Goal: Information Seeking & Learning: Learn about a topic

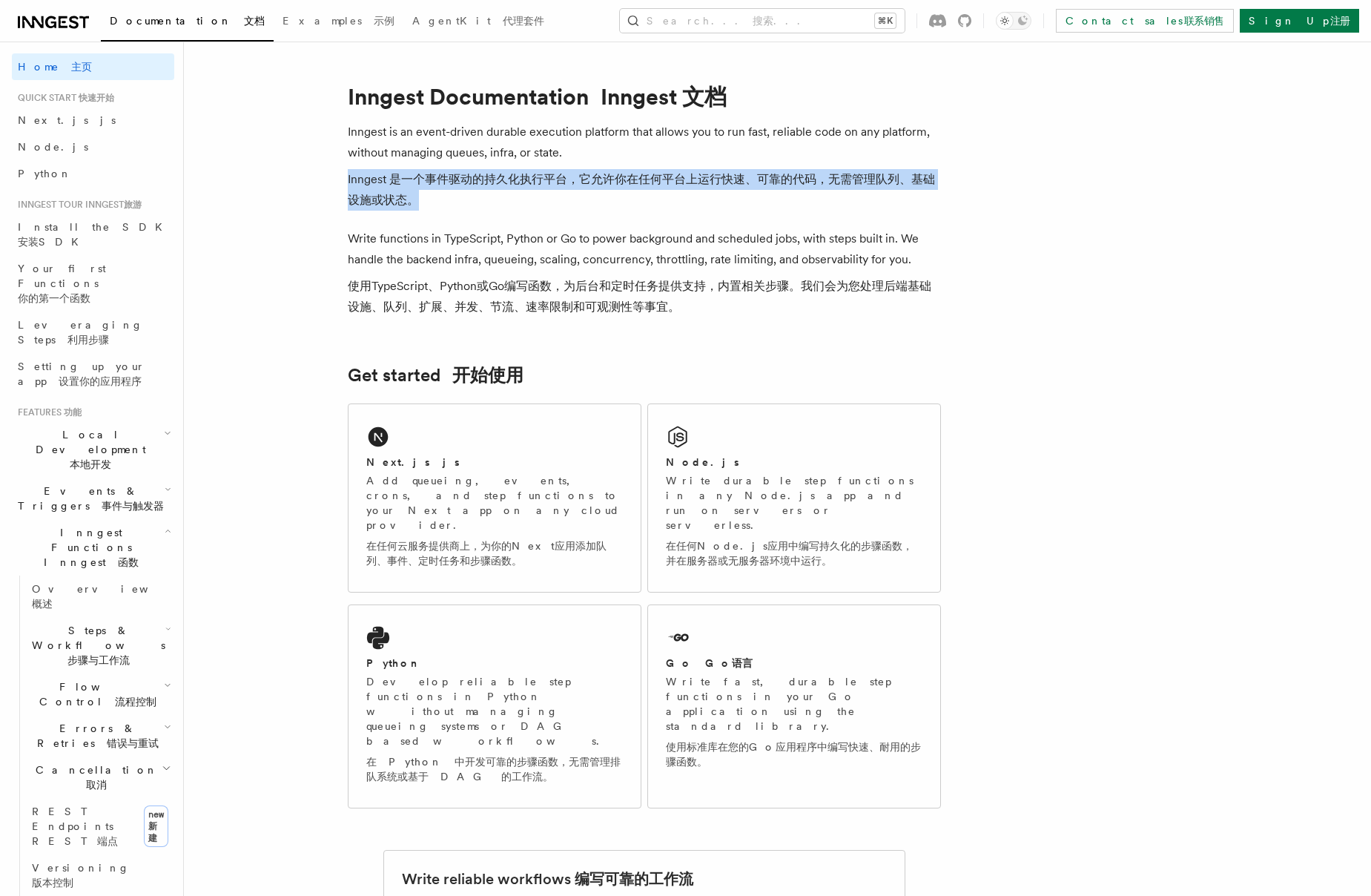
drag, startPoint x: 346, startPoint y: 180, endPoint x: 457, endPoint y: 204, distance: 113.6
click at [457, 204] on font "Inngest 是一个事件驱动的持久化执行平台，它允许你在任何平台上运行快速、可靠的代码，无需管理队列、基础设施或状态。" at bounding box center [644, 190] width 593 height 42
drag, startPoint x: 446, startPoint y: 201, endPoint x: 342, endPoint y: 177, distance: 106.7
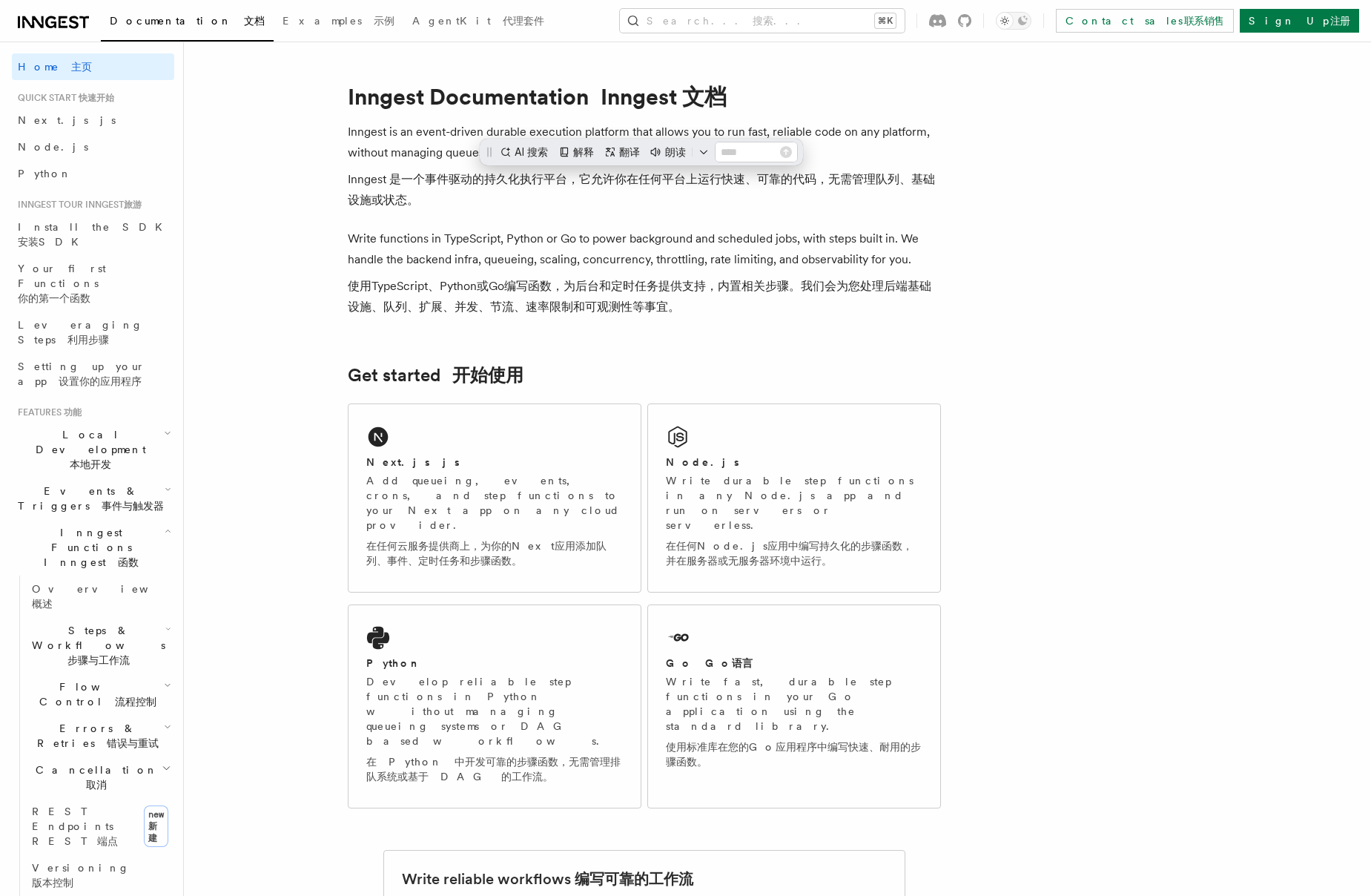
click at [58, 23] on icon at bounding box center [62, 22] width 9 height 12
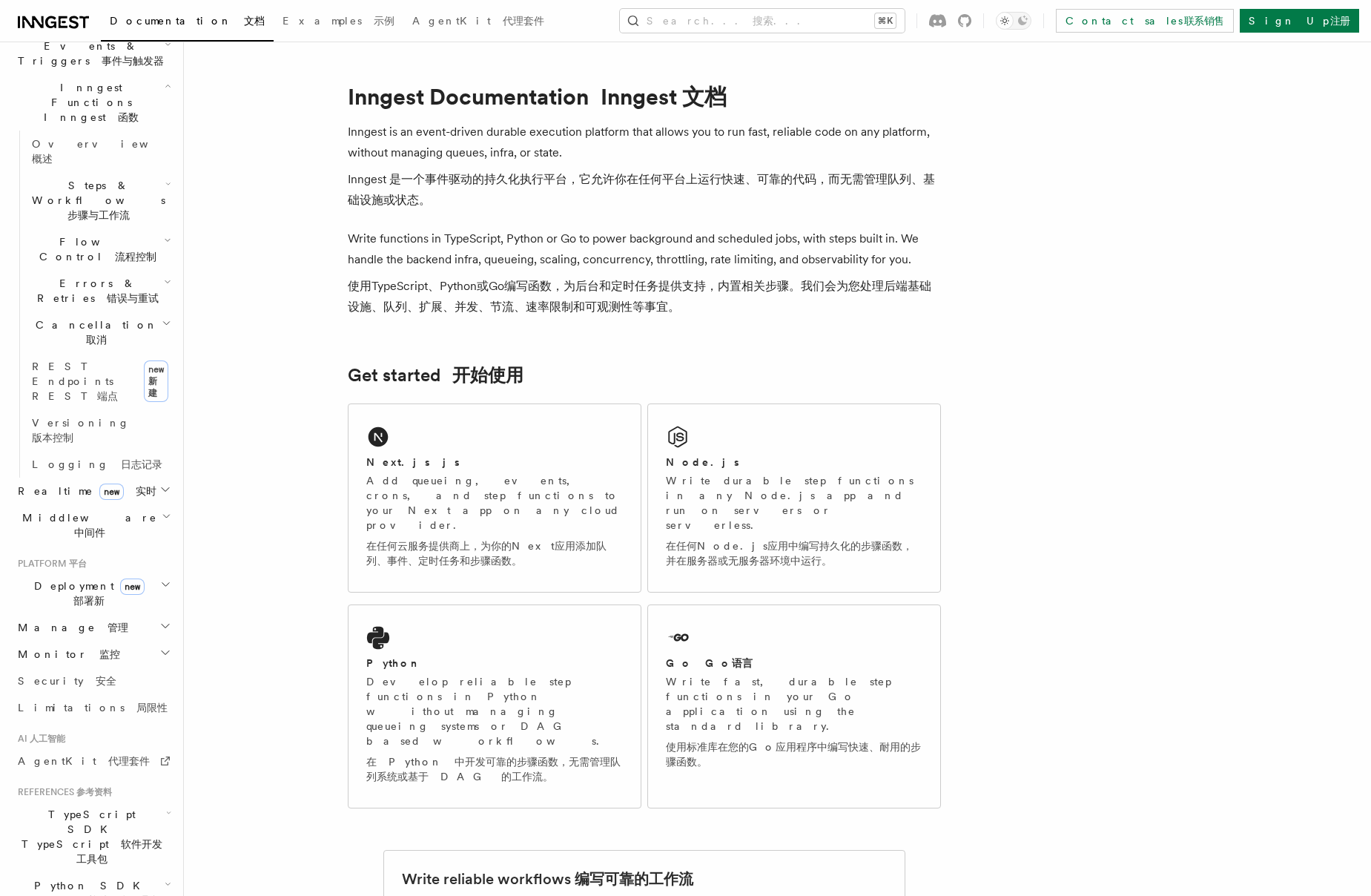
scroll to position [436, 0]
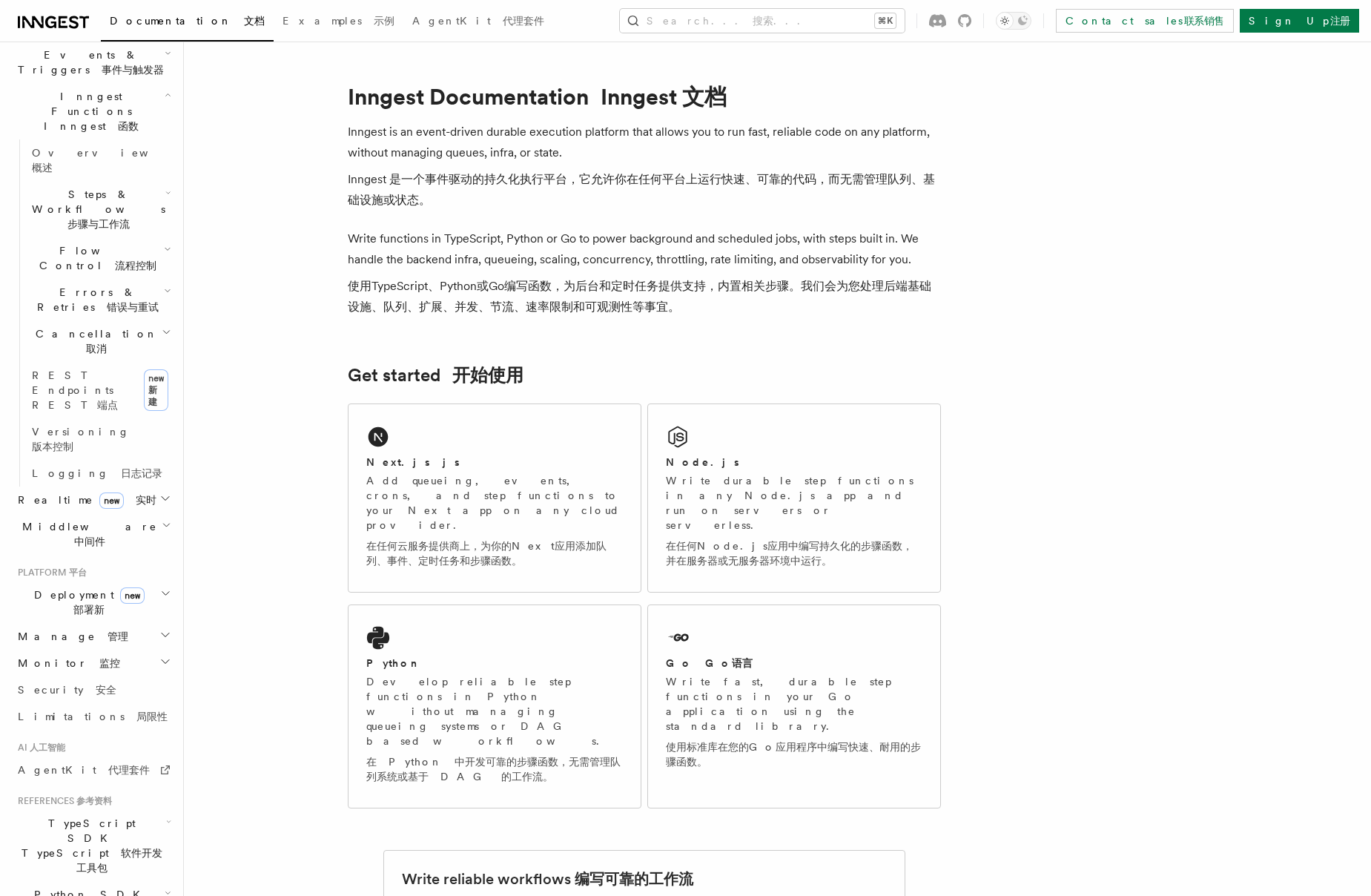
click at [114, 623] on h2 "Manage Manage 管理" at bounding box center [93, 635] width 162 height 26
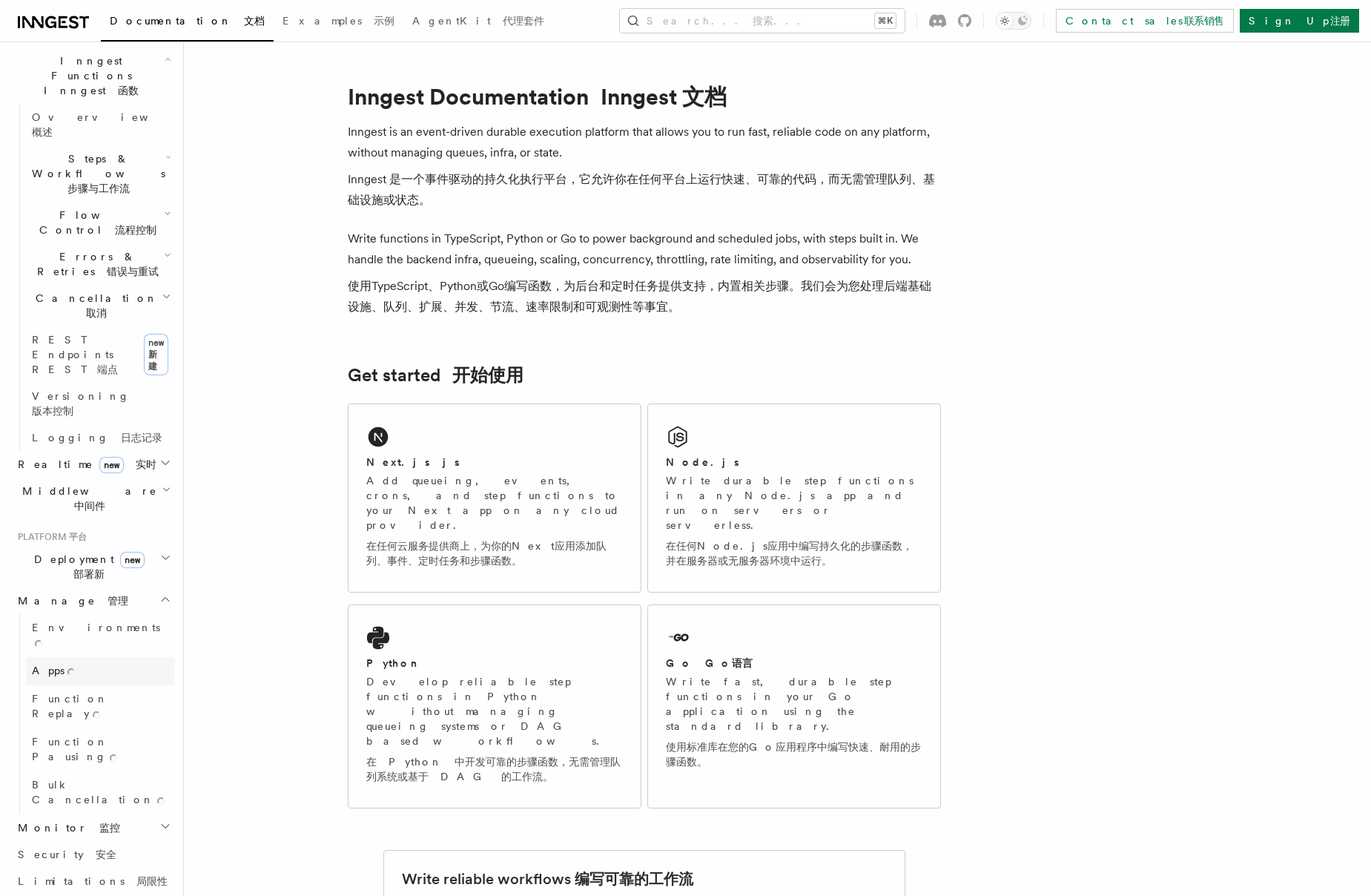
click at [96, 657] on link "Apps Apps" at bounding box center [100, 671] width 149 height 28
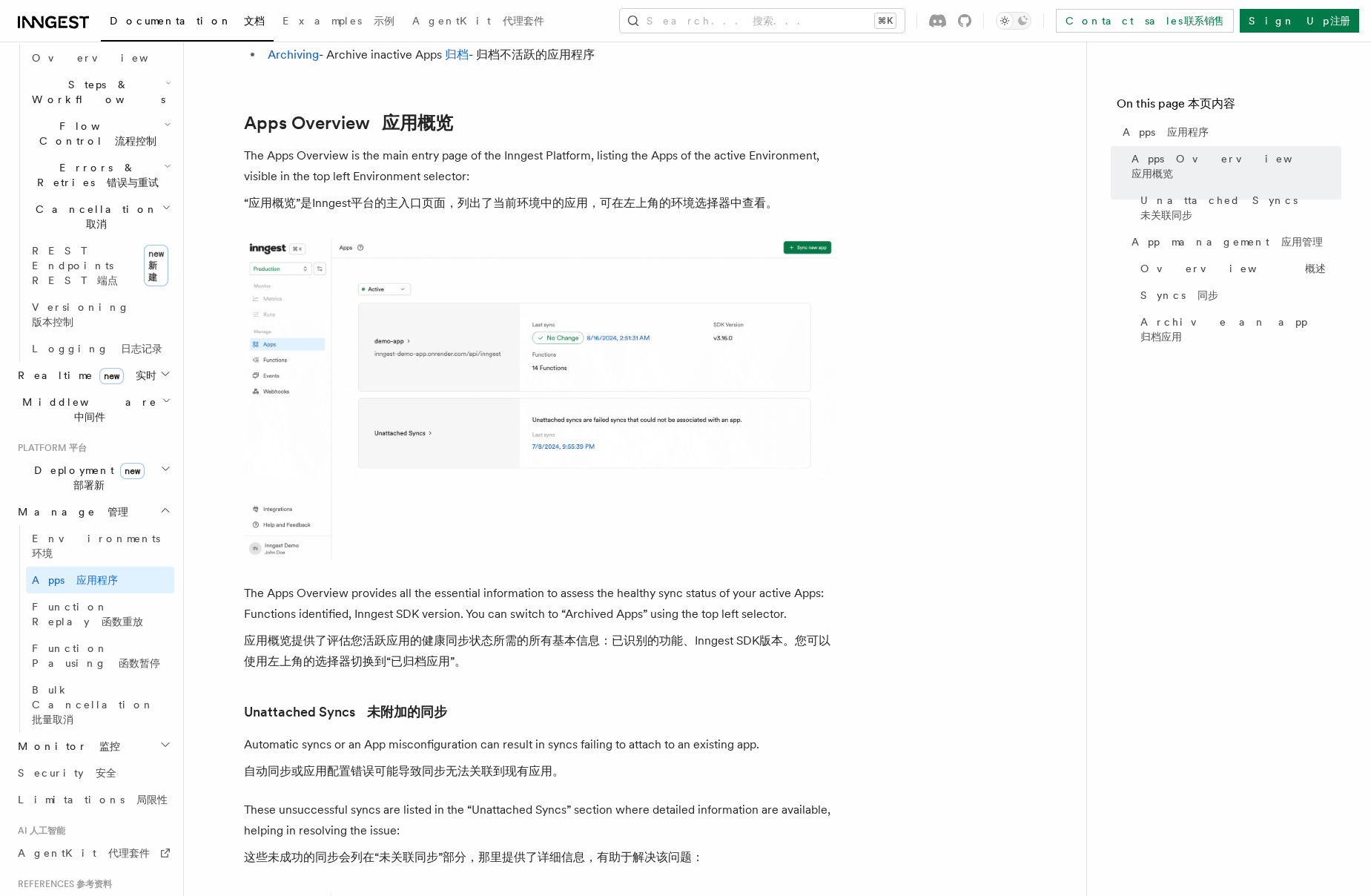
scroll to position [289, 0]
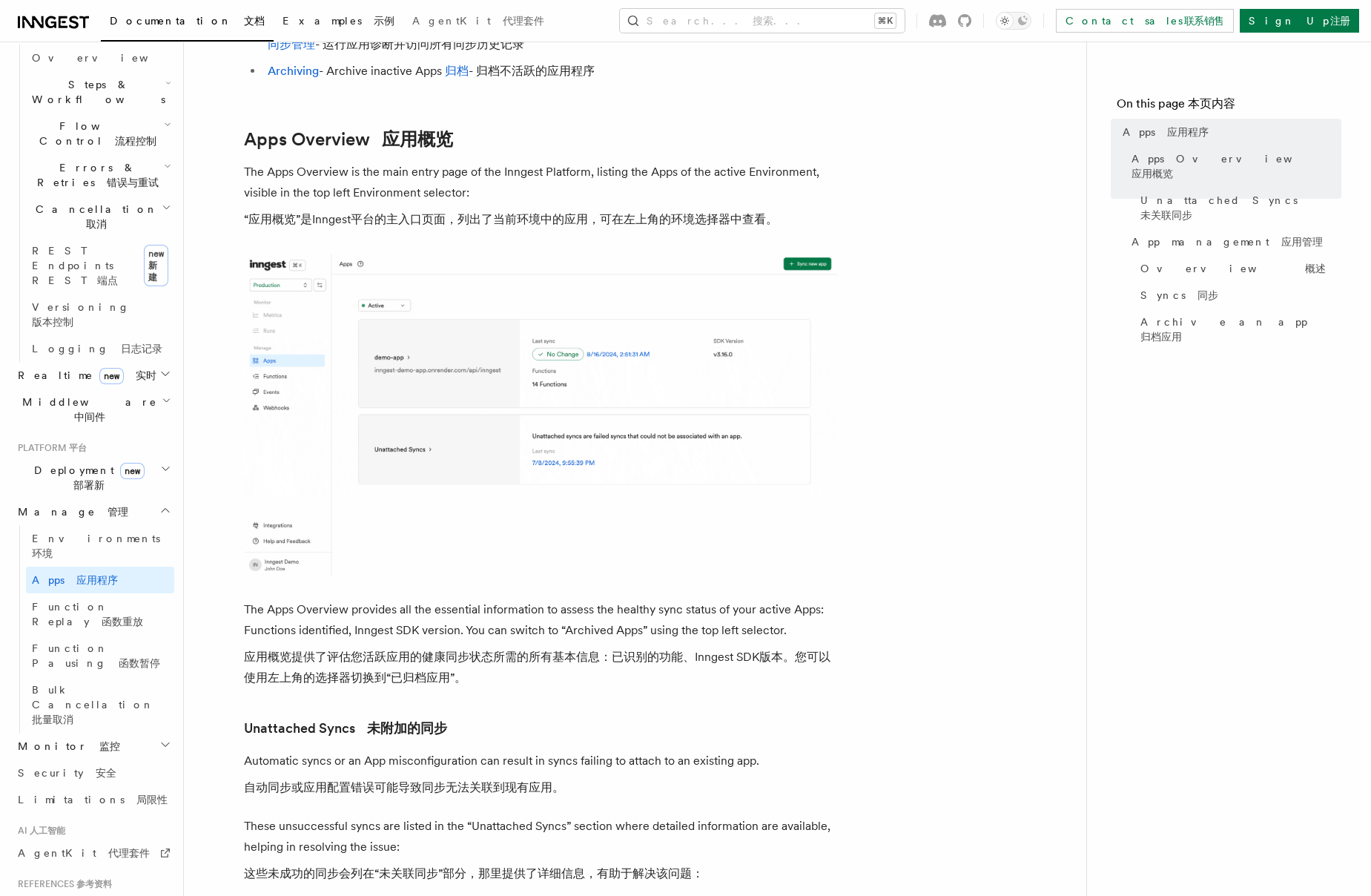
click at [282, 18] on span "Examples Examples 示例" at bounding box center [338, 21] width 112 height 12
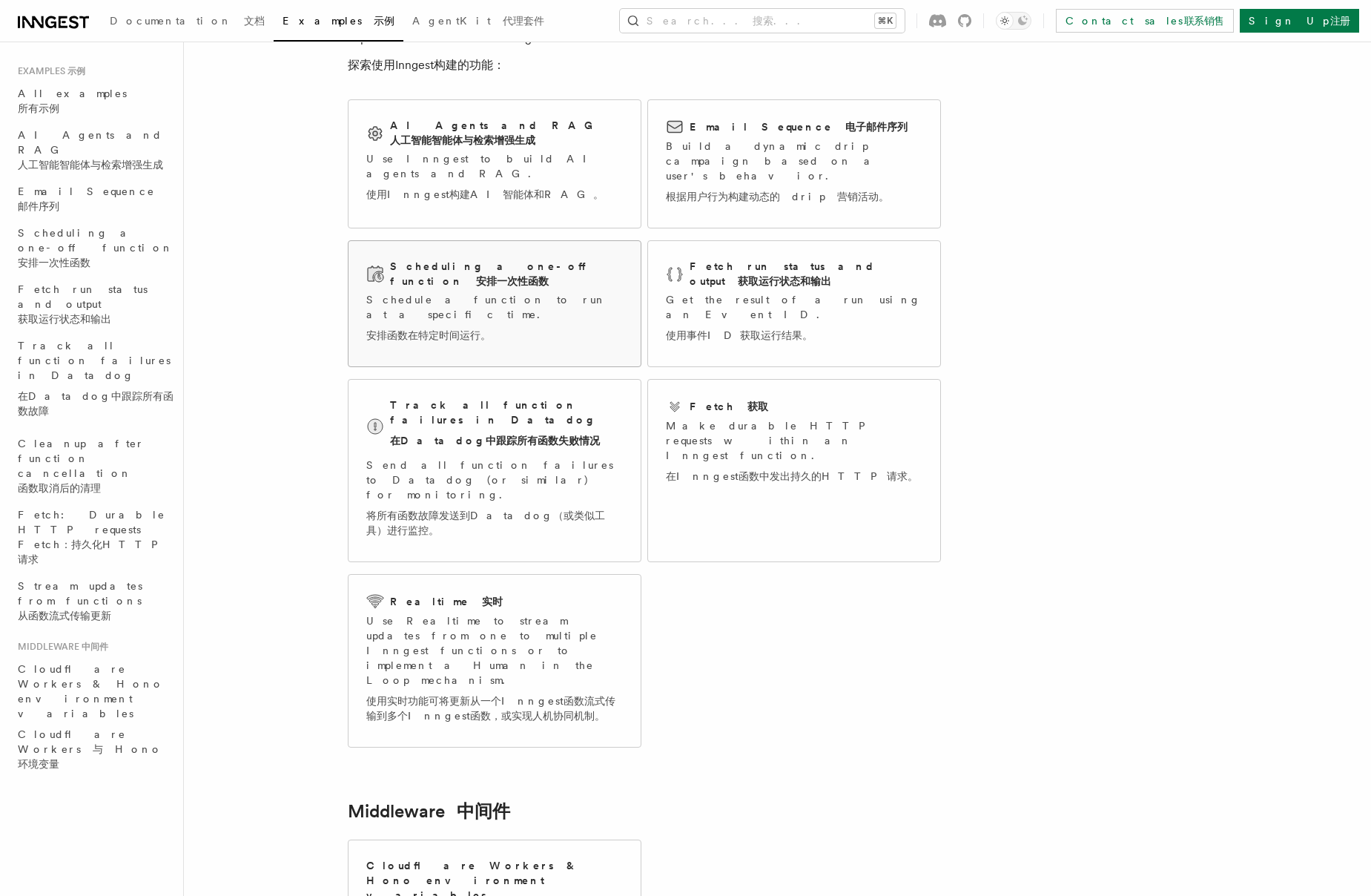
scroll to position [89, 0]
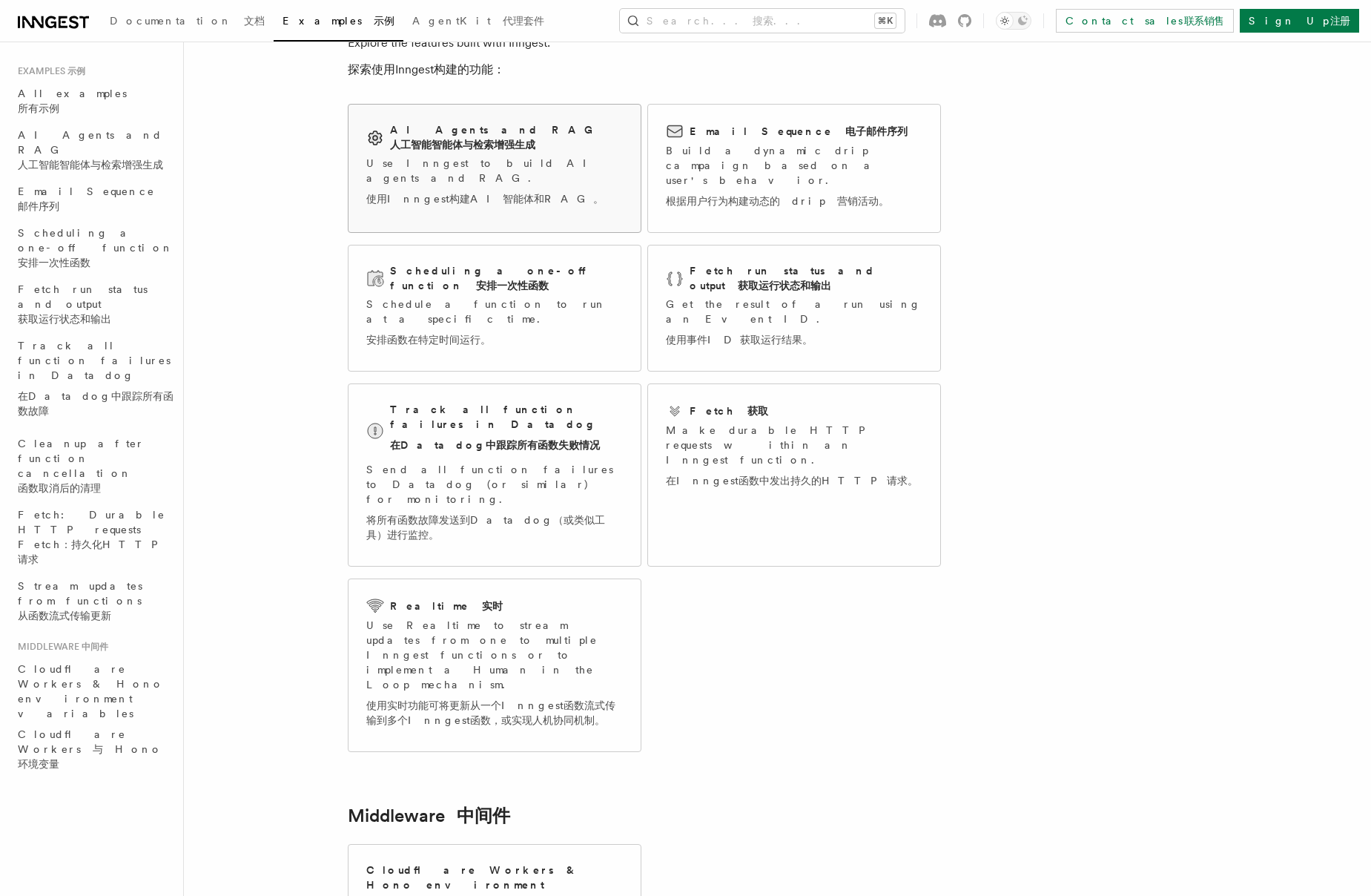
click at [480, 216] on link "AI Agents and RAG AI Agents and RAG 人工智能智能体与检索增强生成 Use Inngest to build AI agen…" at bounding box center [494, 168] width 293 height 129
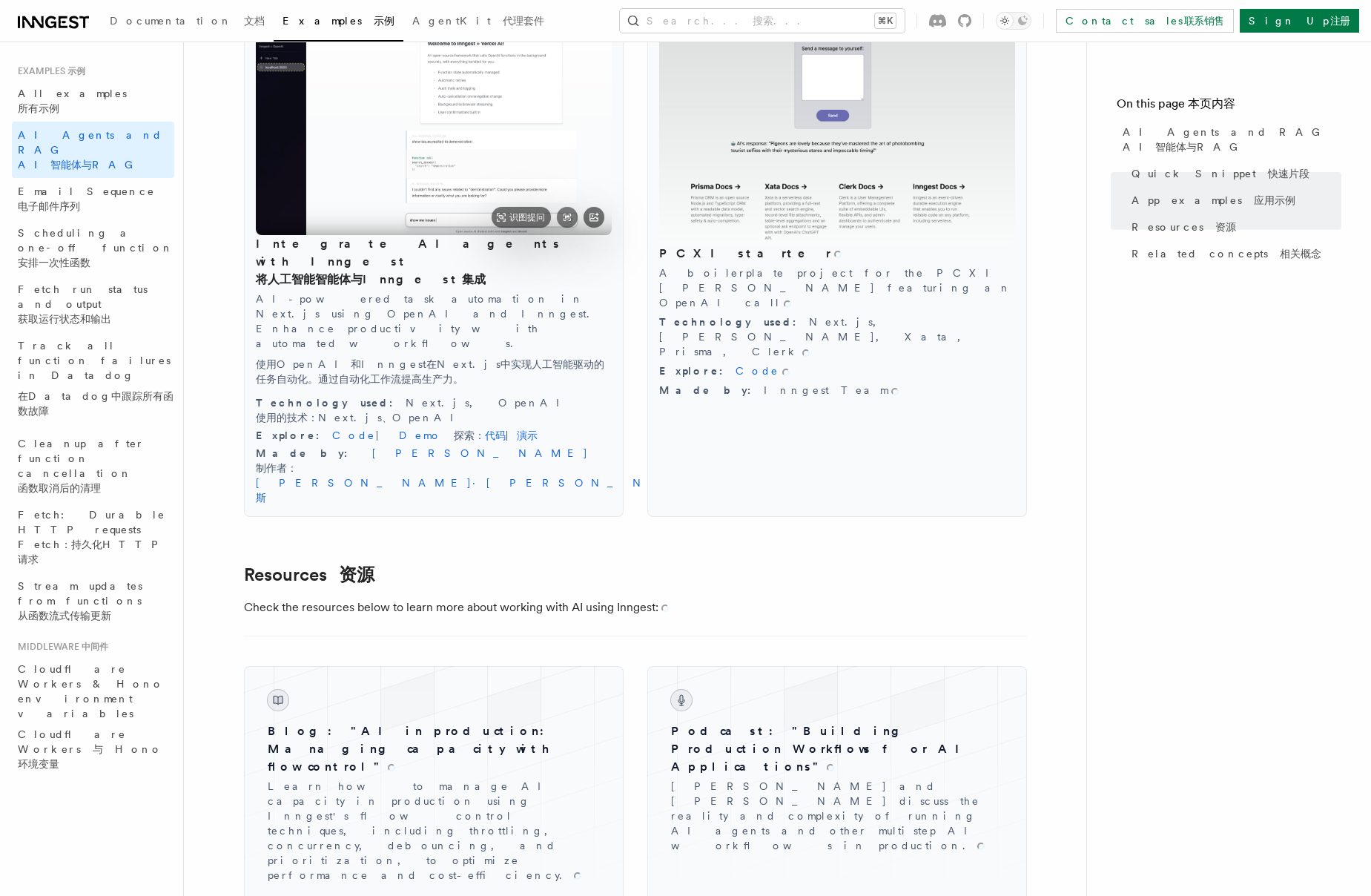
scroll to position [1846, 0]
